Goal: Transaction & Acquisition: Download file/media

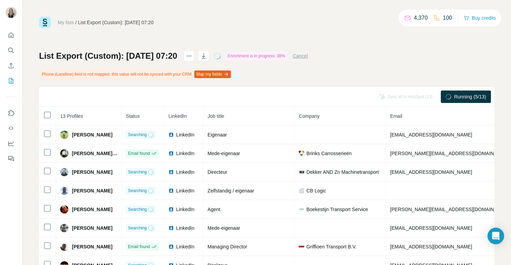
click at [67, 23] on link "My lists" at bounding box center [66, 23] width 16 height 6
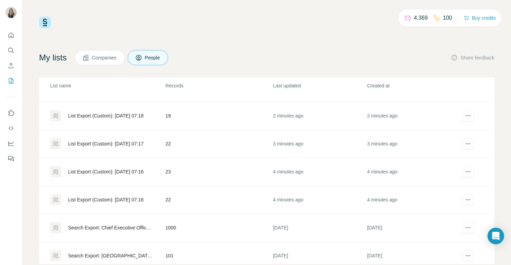
scroll to position [54, 0]
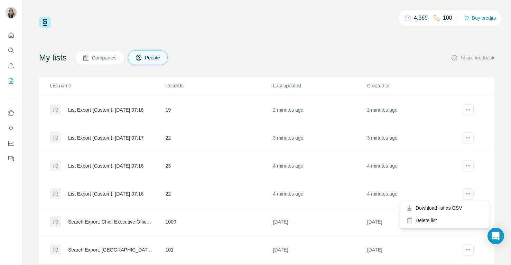
click at [465, 193] on icon "actions" at bounding box center [468, 194] width 7 height 7
click at [465, 207] on div "Download list as CSV" at bounding box center [445, 208] width 86 height 12
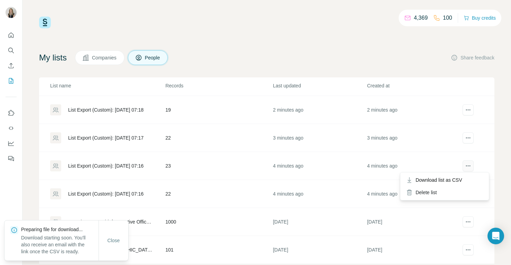
click at [470, 163] on icon "actions" at bounding box center [468, 166] width 7 height 7
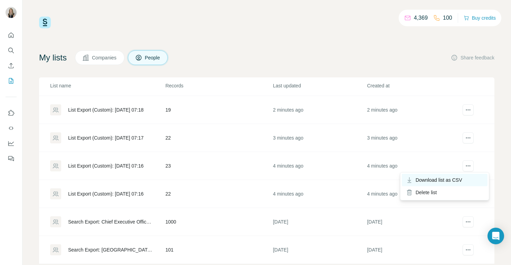
click at [458, 180] on span "Download list as CSV" at bounding box center [439, 180] width 47 height 7
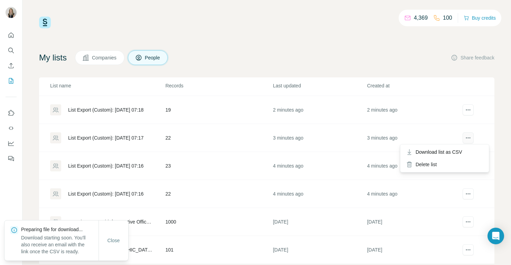
click at [470, 139] on icon "actions" at bounding box center [468, 138] width 7 height 7
click at [463, 151] on span "Download list as CSV" at bounding box center [439, 152] width 47 height 7
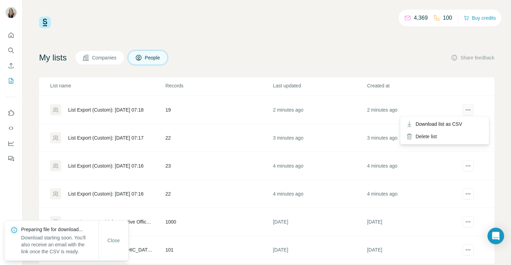
click at [470, 110] on icon "actions" at bounding box center [468, 110] width 7 height 7
click at [455, 127] on span "Download list as CSV" at bounding box center [439, 124] width 47 height 7
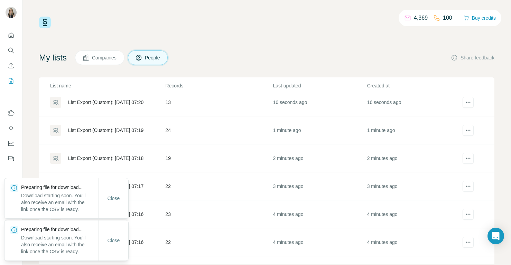
scroll to position [3, 0]
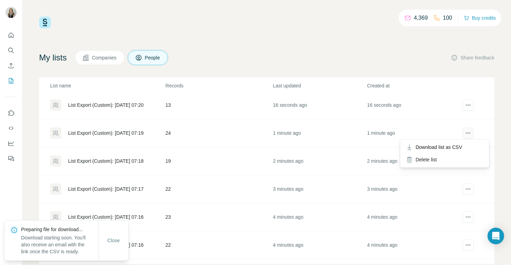
click at [465, 130] on icon "actions" at bounding box center [468, 133] width 7 height 7
click at [460, 144] on span "Download list as CSV" at bounding box center [439, 147] width 47 height 7
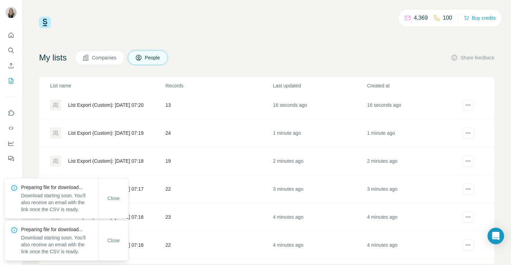
scroll to position [0, 0]
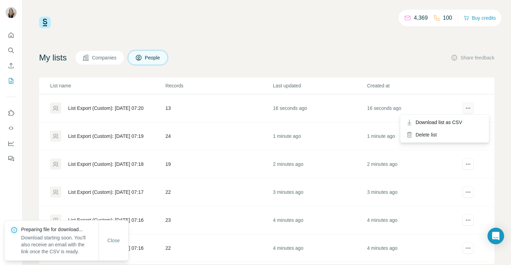
click at [471, 109] on icon "actions" at bounding box center [468, 108] width 7 height 7
click at [459, 123] on span "Download list as CSV" at bounding box center [439, 122] width 47 height 7
